Goal: Use online tool/utility: Use online tool/utility

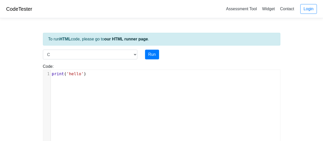
select select "c"
drag, startPoint x: 150, startPoint y: 51, endPoint x: 151, endPoint y: 58, distance: 7.3
click at [150, 52] on button "Run" at bounding box center [152, 54] width 14 height 10
type input "[URL][DOMAIN_NAME]"
type textarea "Stdout: hello"
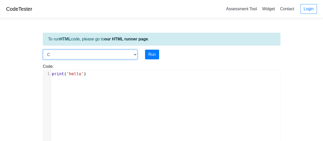
click at [136, 53] on select "C C++ Go Java Javascript Python Ruby" at bounding box center [90, 54] width 94 height 10
select select "python"
click at [43, 49] on select "C C++ Go Java Javascript Python Ruby" at bounding box center [90, 54] width 94 height 10
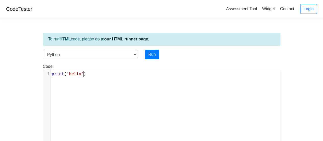
click at [109, 75] on pre "print ( 'hello' )" at bounding box center [167, 74] width 233 height 6
type textarea "')"
click at [109, 75] on pre "print ( 'hello' )" at bounding box center [167, 74] width 233 height 6
click at [107, 80] on div "x 1 print ( 'hello' )" at bounding box center [165, 112] width 244 height 84
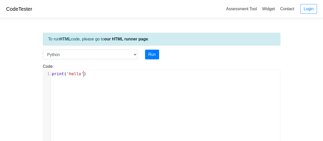
type textarea "print('hello')"
drag, startPoint x: 99, startPoint y: 73, endPoint x: 39, endPoint y: 70, distance: 59.8
click at [39, 70] on div "Code: print('hello') print('hello') x 1 print ( 'hello' )" at bounding box center [161, 104] width 245 height 83
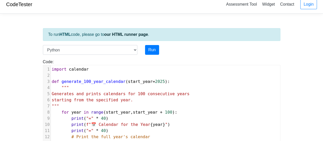
scroll to position [0, 0]
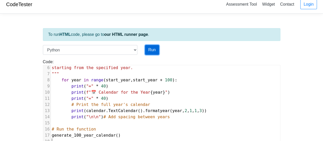
click at [155, 48] on button "Run" at bounding box center [152, 50] width 14 height 10
type input "[URL][DOMAIN_NAME]"
type textarea "Loremi: ======================================== 📅 Dolorsit ame con Adip 4868 =…"
